Goal: Task Accomplishment & Management: Use online tool/utility

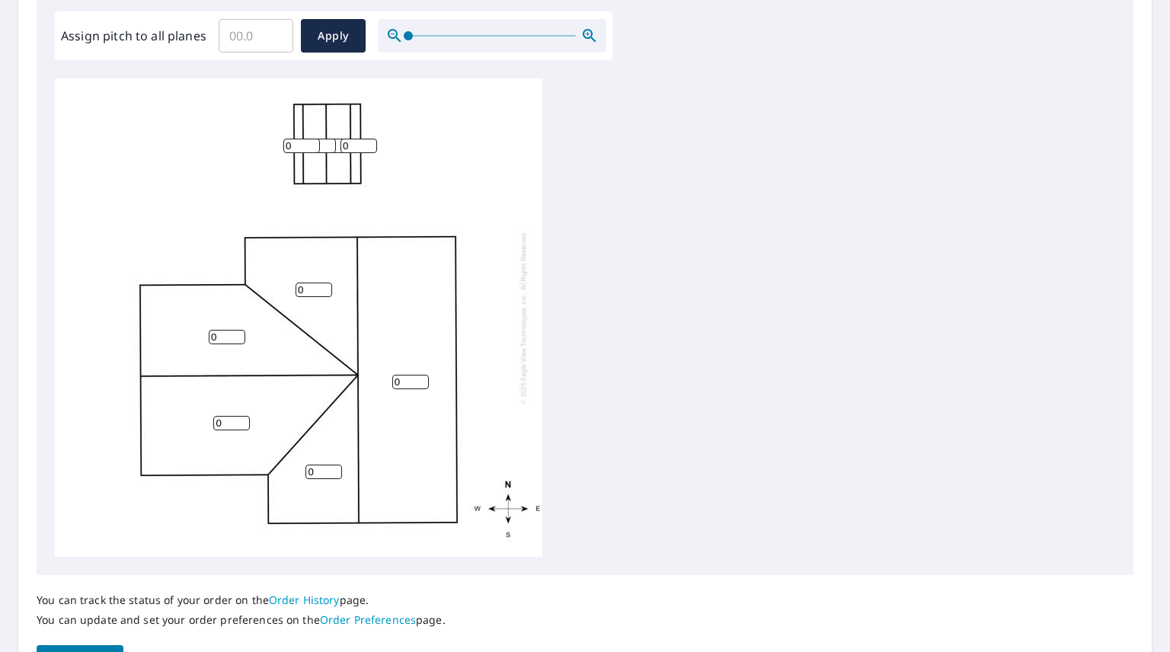
scroll to position [468, 0]
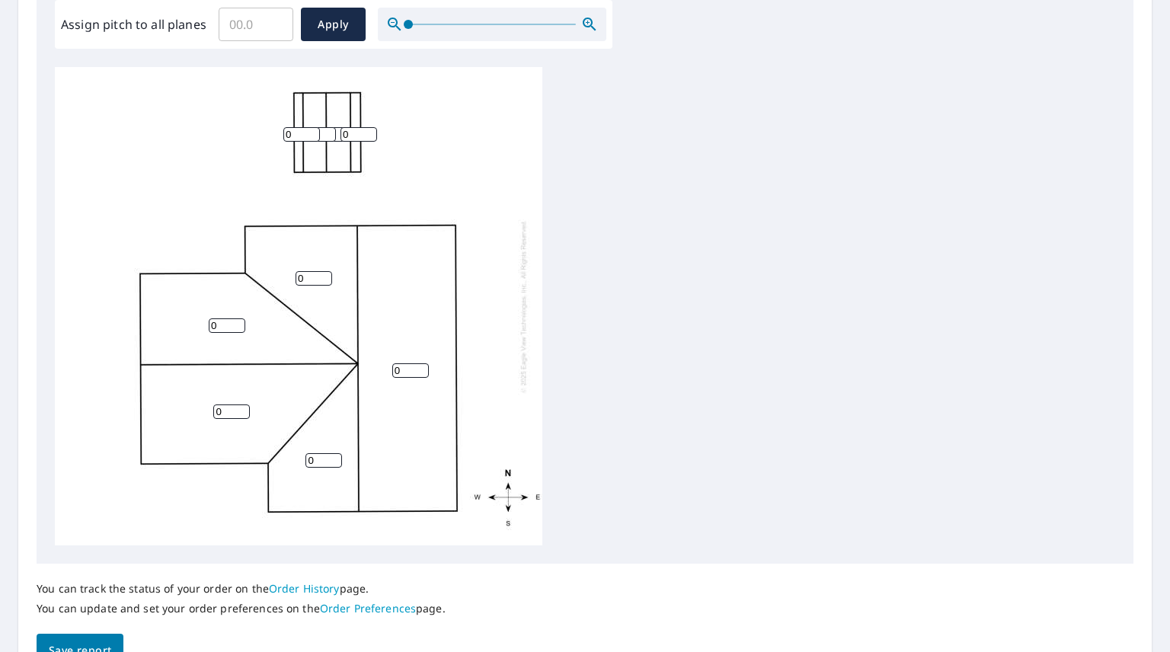
click at [234, 327] on input "0" at bounding box center [227, 325] width 37 height 14
type input "4"
click at [231, 411] on input "0" at bounding box center [231, 411] width 37 height 14
type input "4"
drag, startPoint x: 315, startPoint y: 279, endPoint x: 228, endPoint y: 286, distance: 87.8
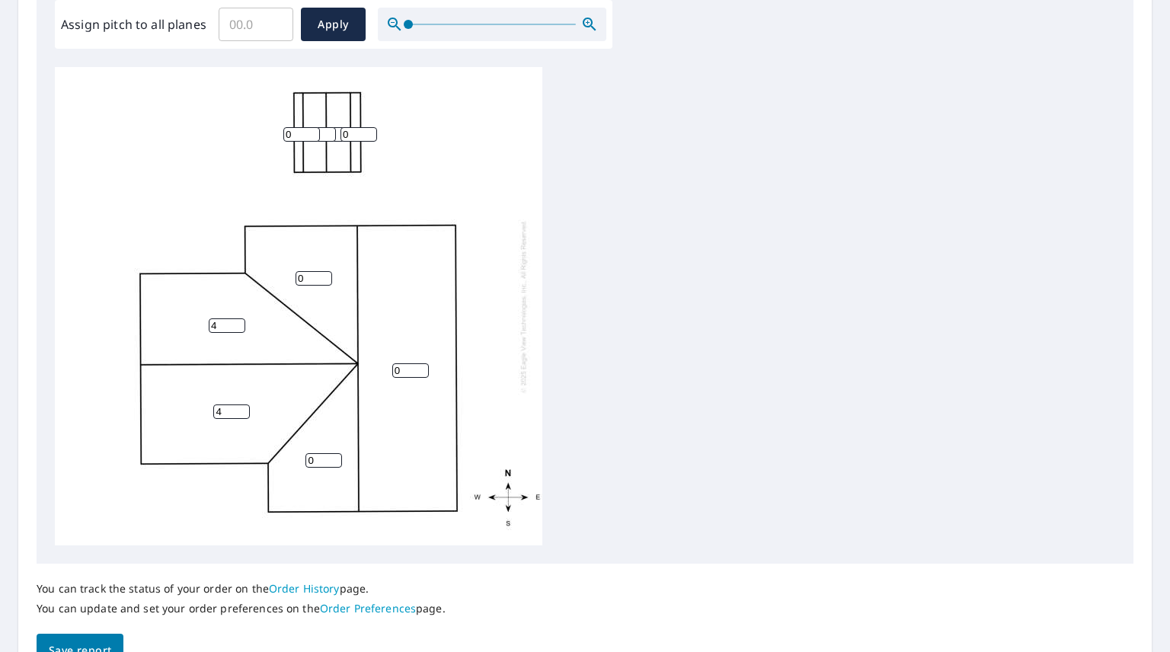
click at [228, 286] on div "0 4 4 0 0 0 0 0 0" at bounding box center [298, 306] width 487 height 478
type input "4"
drag, startPoint x: 411, startPoint y: 369, endPoint x: 300, endPoint y: 369, distance: 111.2
click at [300, 369] on div "0 4 4 4 0 0 0 0 0" at bounding box center [298, 306] width 487 height 478
type input "4"
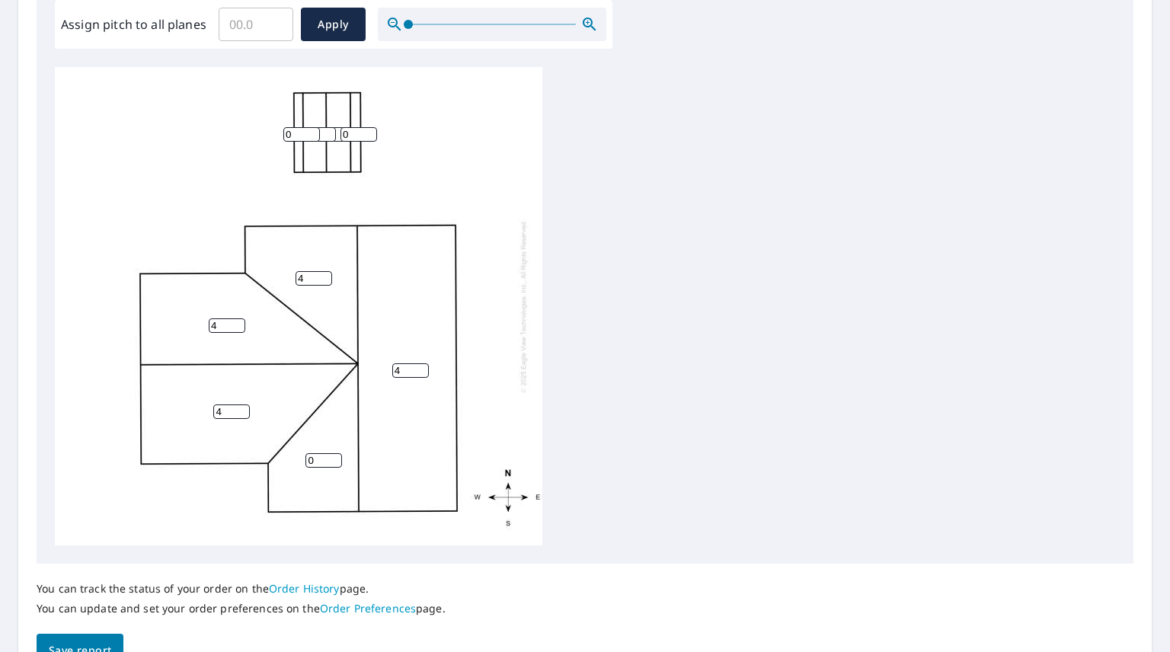
drag, startPoint x: 319, startPoint y: 460, endPoint x: 258, endPoint y: 457, distance: 61.0
click at [258, 457] on div "4 4 4 4 0 0 0 0 0" at bounding box center [298, 306] width 487 height 478
type input "4"
click at [619, 405] on div "4 4 4 4 4 0 0 0 0" at bounding box center [585, 306] width 1060 height 478
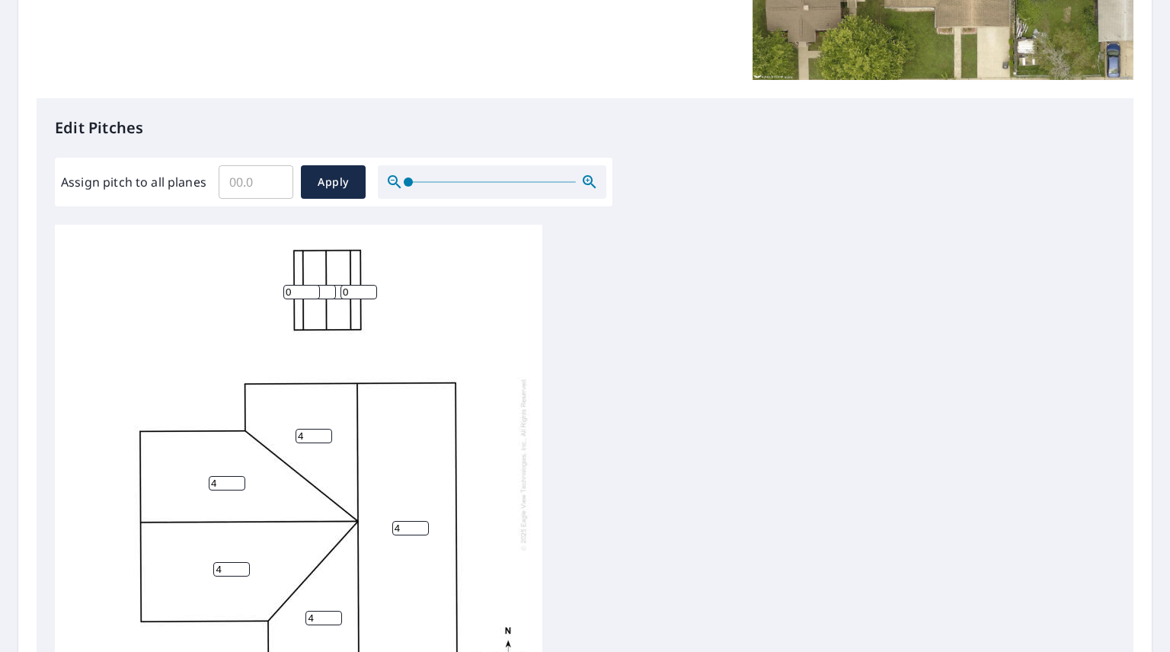
scroll to position [298, 0]
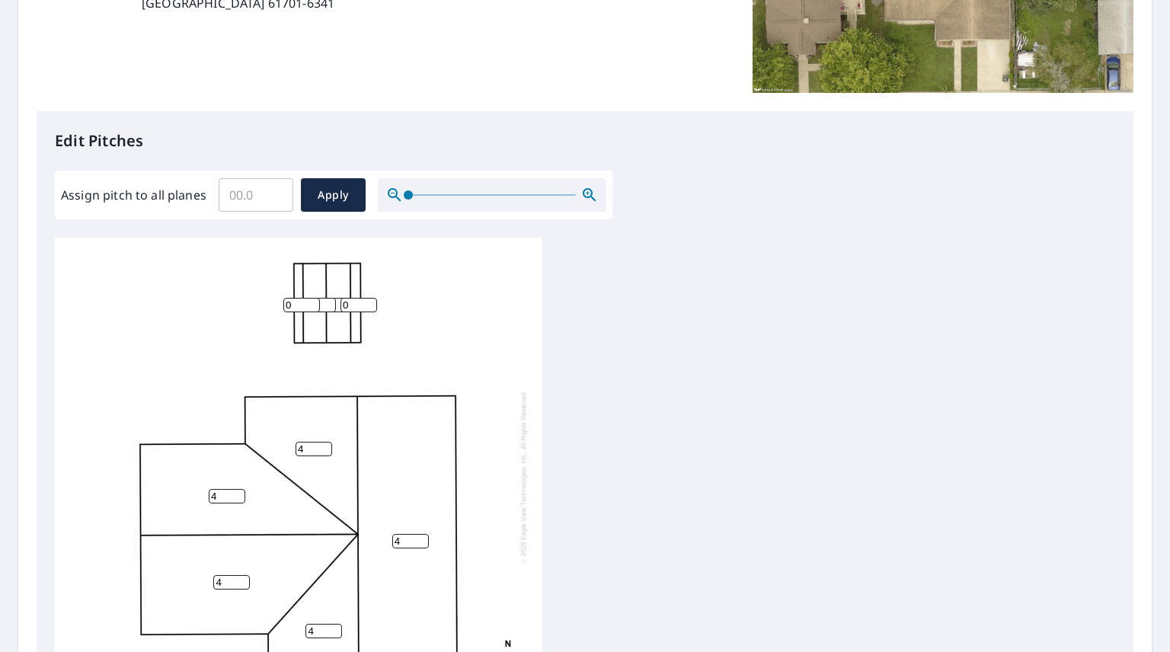
click at [297, 305] on input "0" at bounding box center [301, 305] width 37 height 14
click at [566, 369] on div "4 4 4 4 4 0 0 0 0" at bounding box center [585, 477] width 1060 height 478
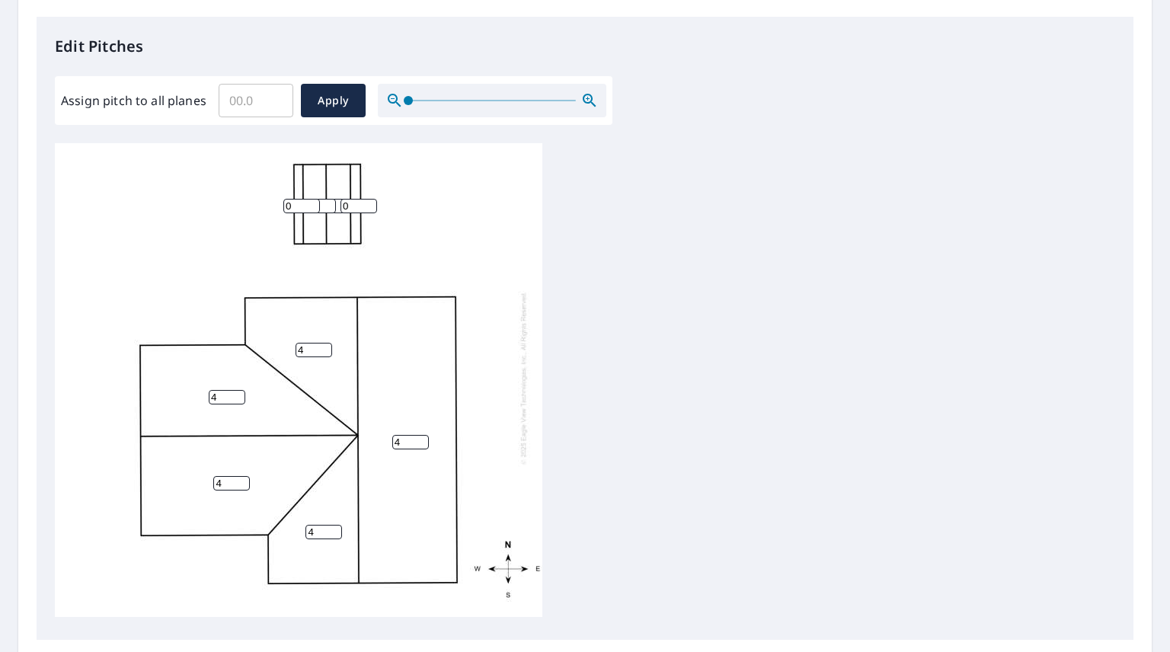
scroll to position [390, 0]
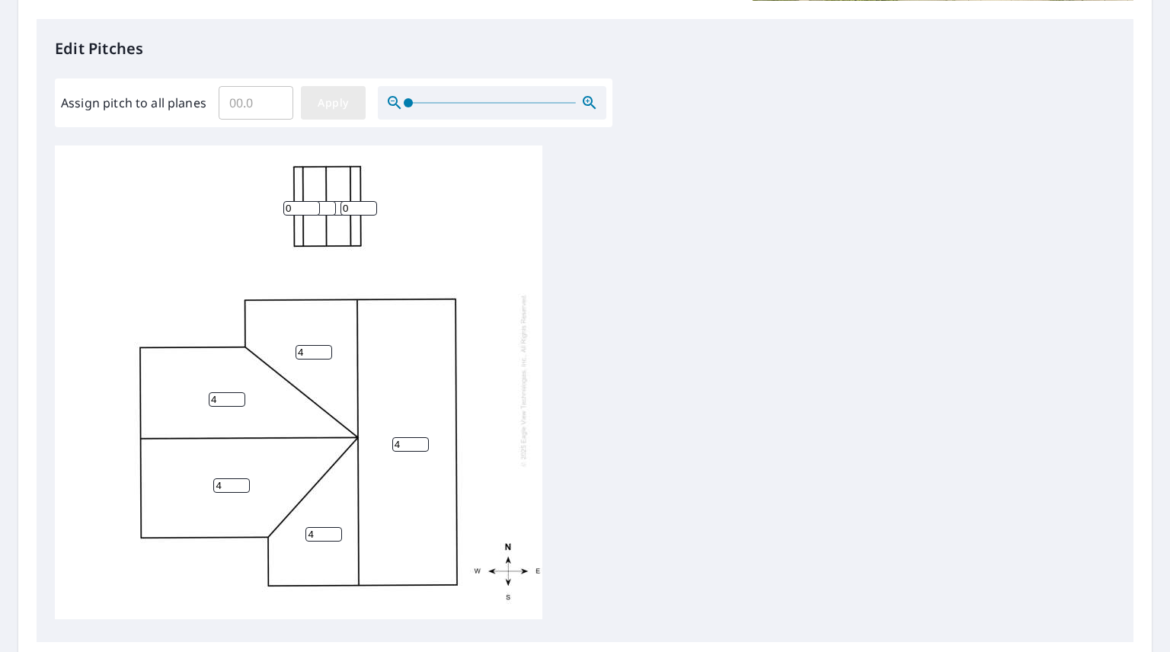
click at [340, 110] on span "Apply" at bounding box center [333, 103] width 40 height 19
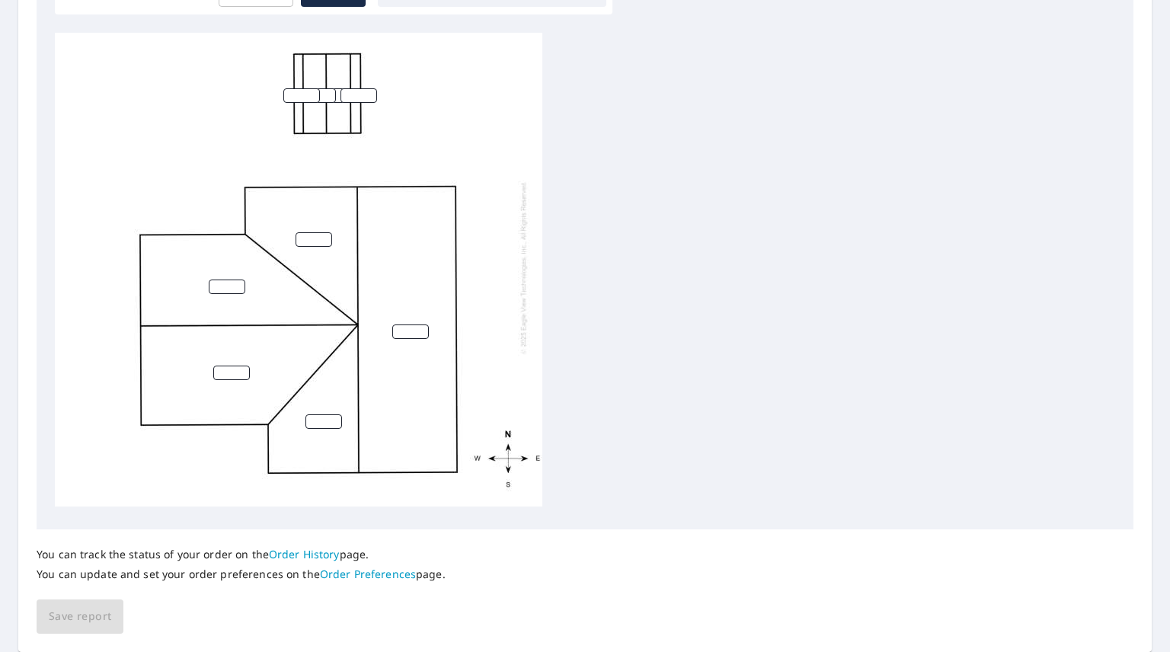
scroll to position [553, 0]
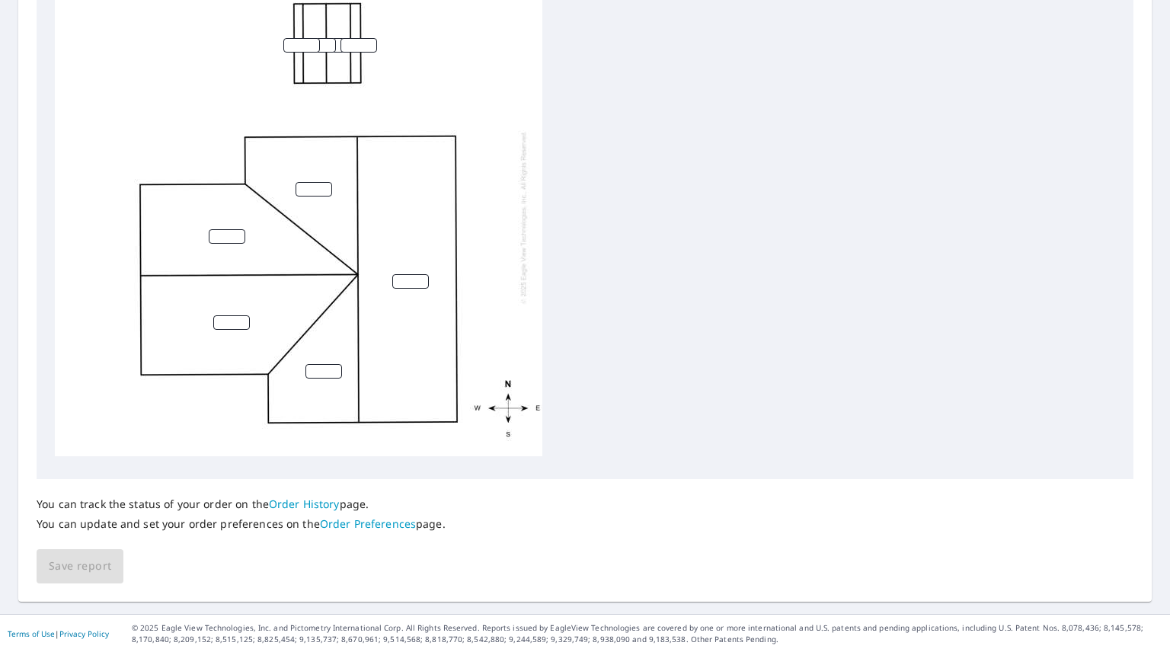
click at [227, 229] on input "number" at bounding box center [227, 236] width 37 height 14
type input "4"
click at [228, 315] on input "number" at bounding box center [231, 322] width 37 height 14
type input "4"
click at [313, 183] on input "number" at bounding box center [313, 189] width 37 height 14
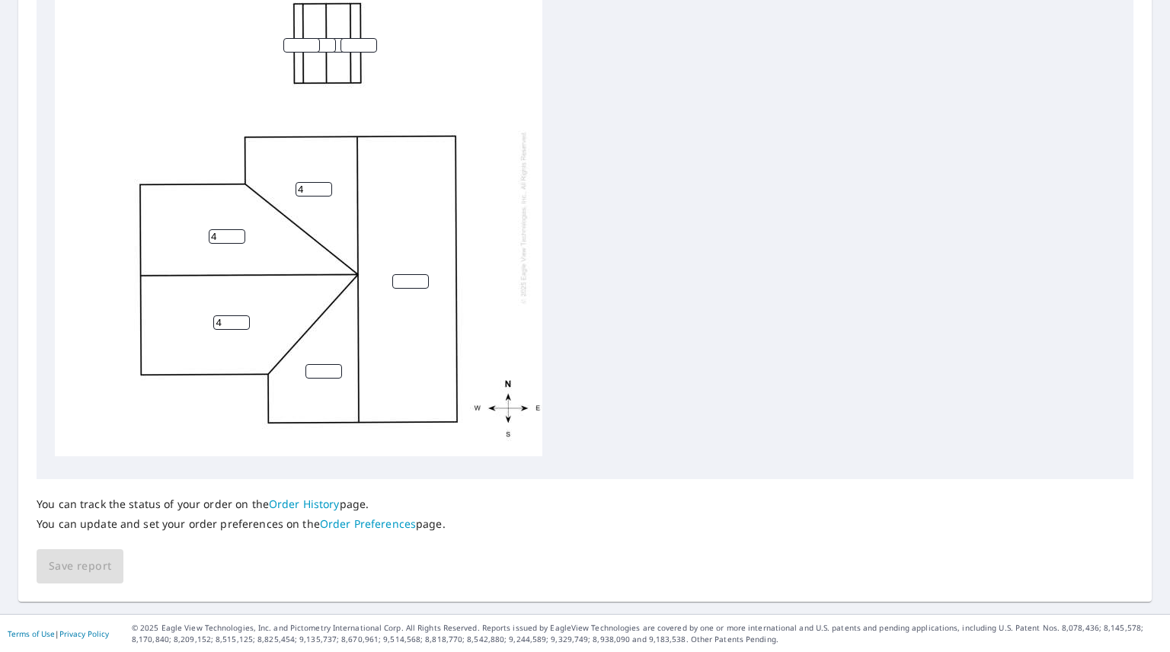
type input "4"
click at [404, 274] on input "number" at bounding box center [410, 281] width 37 height 14
type input "4"
click at [316, 365] on input "number" at bounding box center [323, 371] width 37 height 14
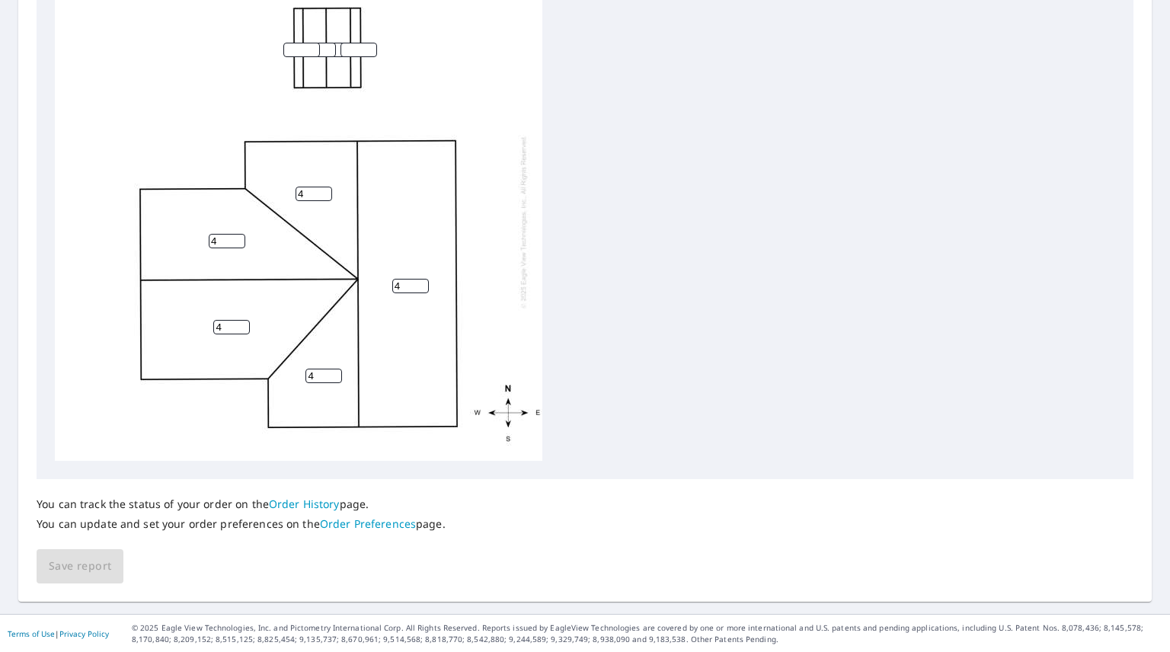
type input "4"
click at [292, 52] on input "number" at bounding box center [301, 50] width 37 height 14
type input "18"
click at [363, 43] on input "1" at bounding box center [358, 50] width 37 height 14
type input "18"
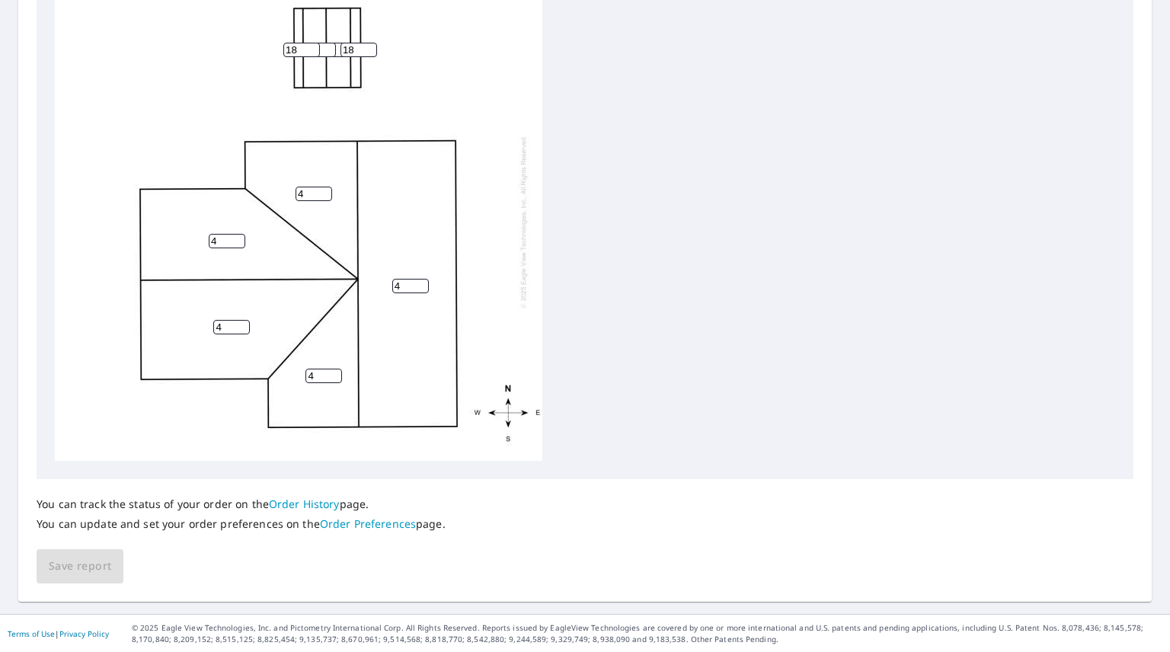
click at [329, 51] on input "0" at bounding box center [317, 50] width 37 height 14
type input "1"
click at [326, 46] on input "1" at bounding box center [317, 50] width 37 height 14
click at [317, 50] on input "17" at bounding box center [301, 50] width 37 height 14
click at [309, 54] on input "16" at bounding box center [301, 50] width 37 height 14
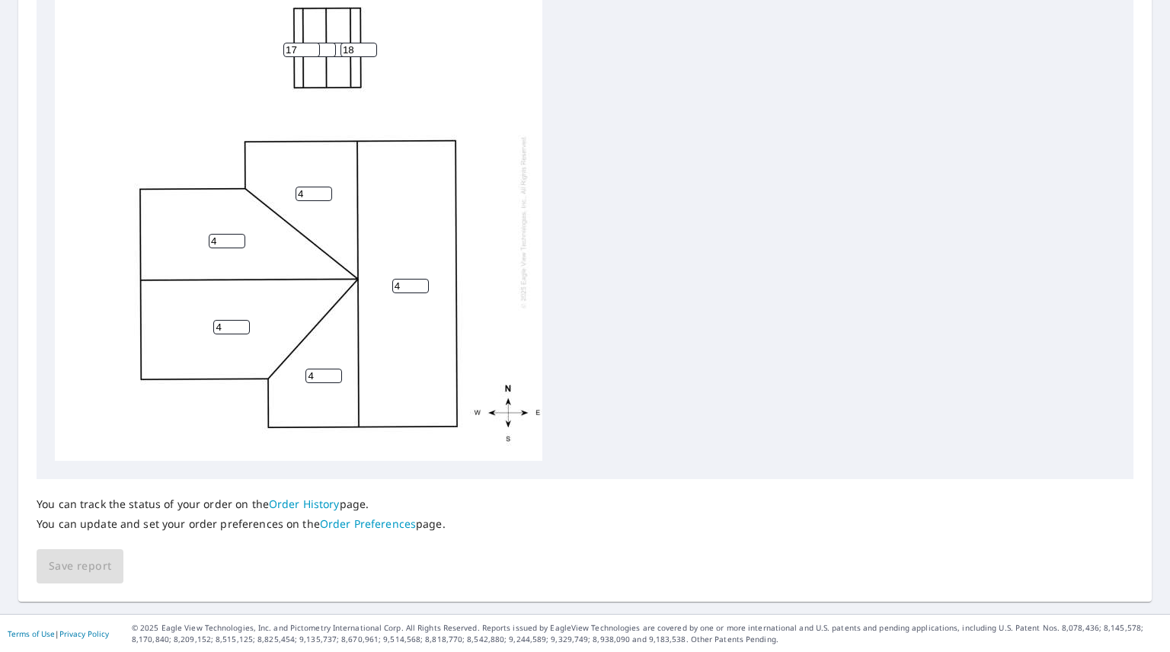
click at [311, 49] on input "17" at bounding box center [301, 50] width 37 height 14
type input "18"
click at [311, 49] on input "18" at bounding box center [301, 50] width 37 height 14
type input "0"
click at [322, 52] on input "0" at bounding box center [317, 50] width 37 height 14
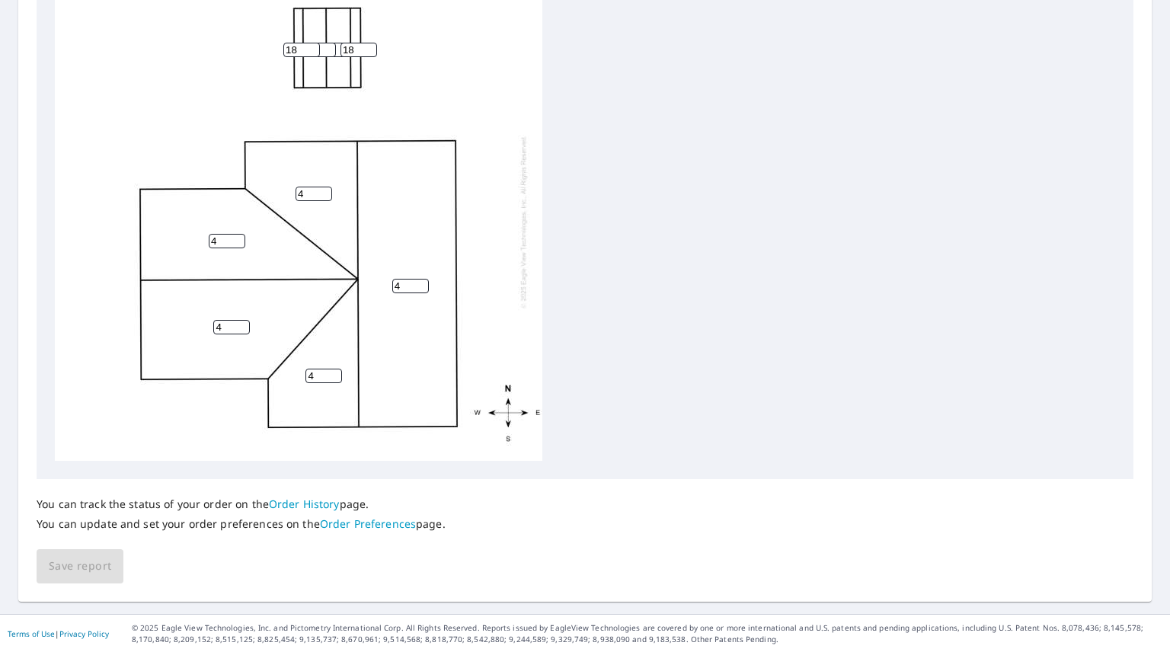
click at [321, 51] on input "0" at bounding box center [317, 50] width 37 height 14
type input "4"
click at [337, 49] on input "number" at bounding box center [341, 50] width 37 height 14
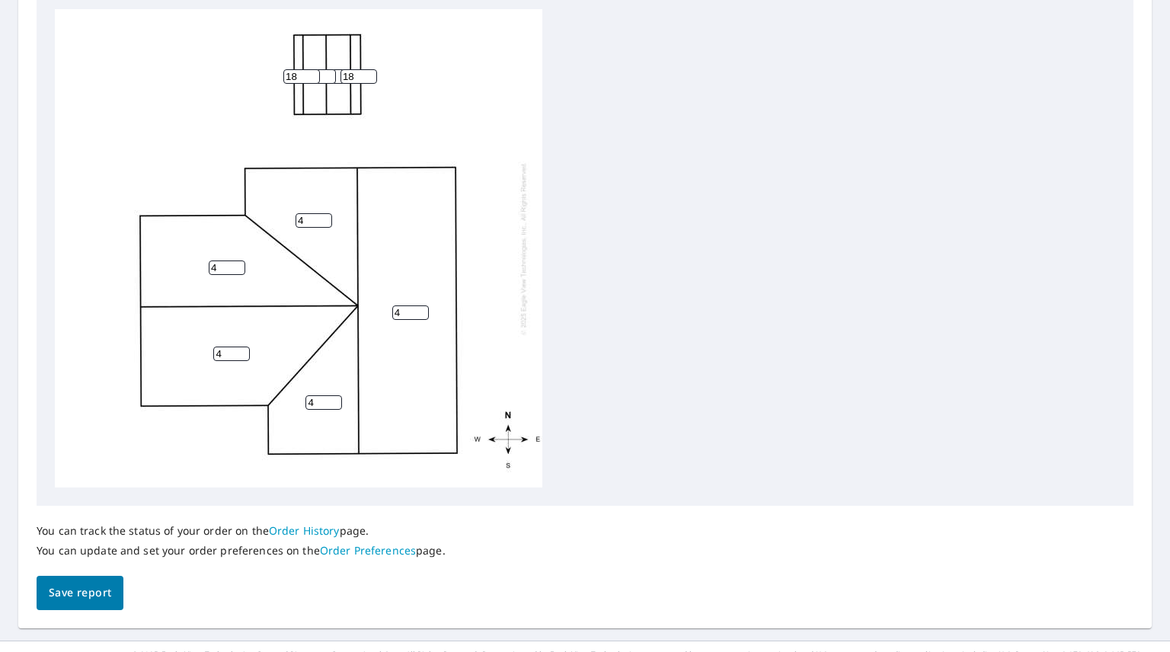
scroll to position [553, 0]
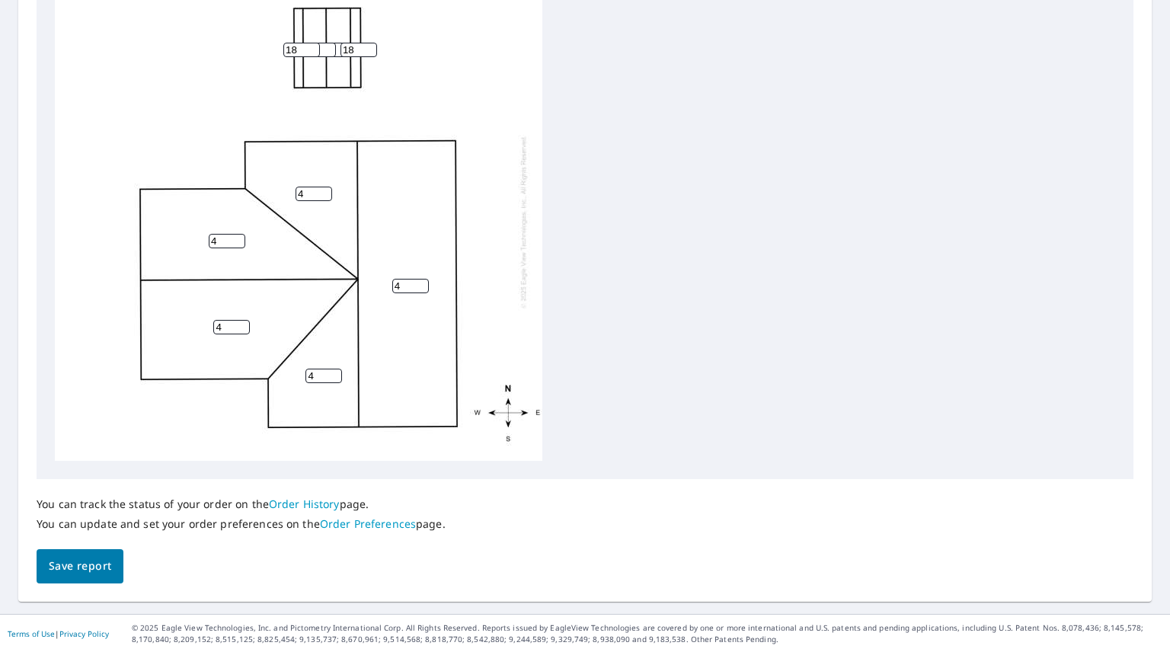
type input "4"
click at [105, 563] on span "Save report" at bounding box center [80, 566] width 62 height 19
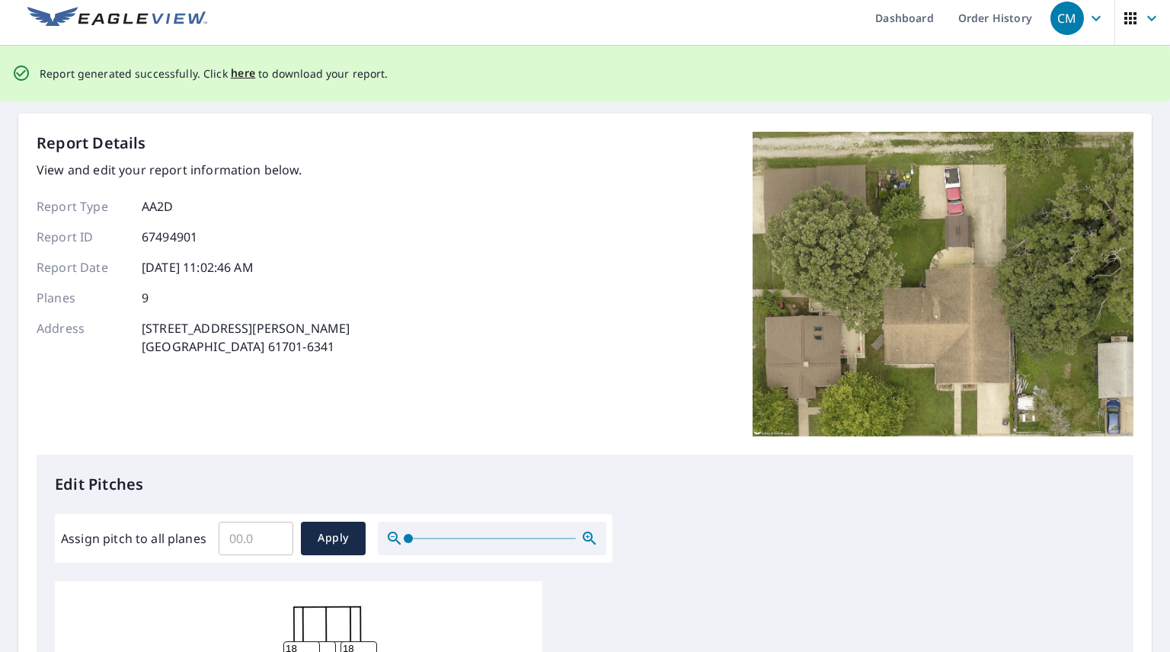
scroll to position [0, 0]
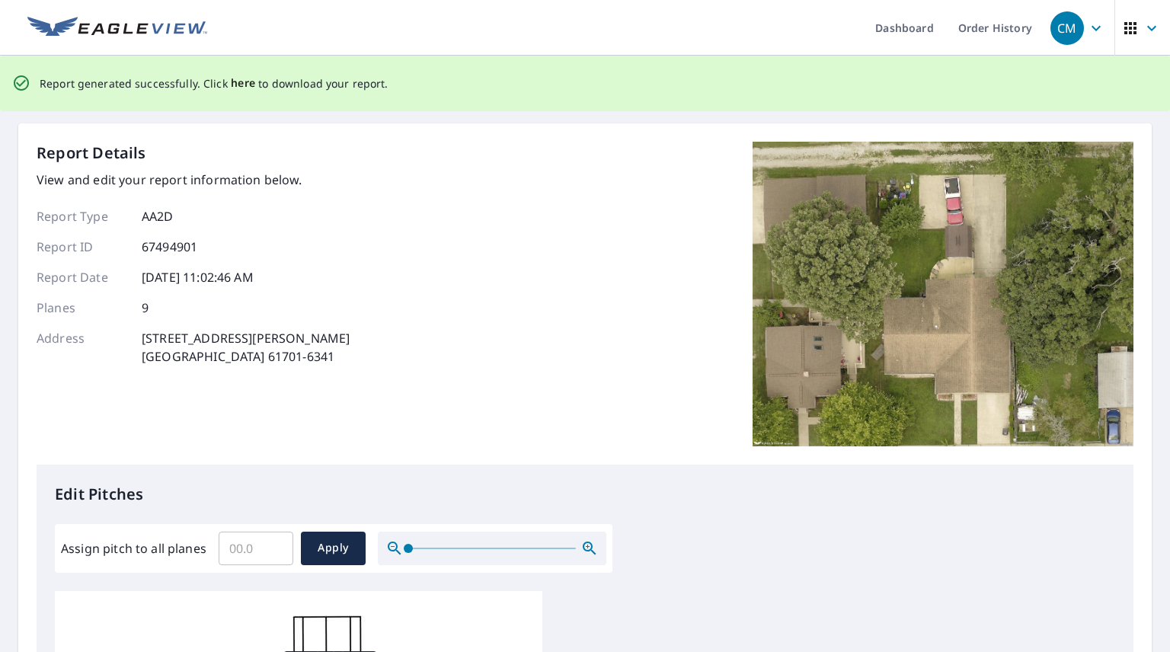
click at [238, 87] on span "here" at bounding box center [243, 83] width 25 height 19
